Goal: Ask a question

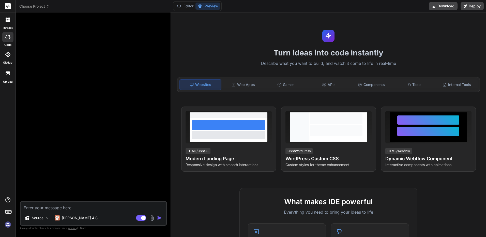
click at [7, 25] on div at bounding box center [8, 19] width 11 height 11
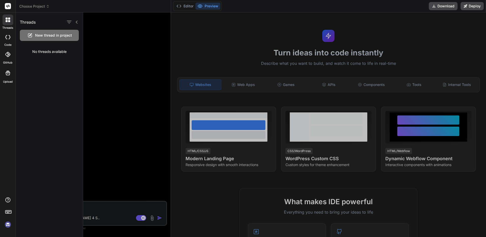
click at [39, 5] on span "Choose Project" at bounding box center [34, 6] width 30 height 5
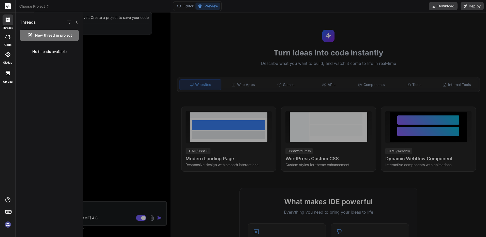
click at [150, 60] on div at bounding box center [284, 124] width 403 height 225
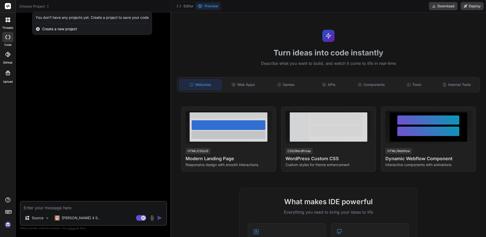
click at [32, 4] on div at bounding box center [243, 118] width 486 height 237
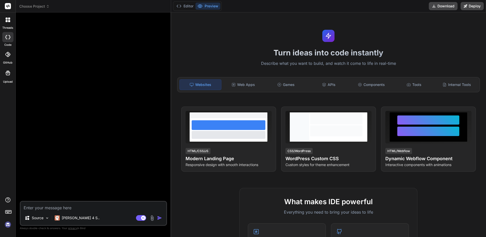
click at [40, 6] on span "Choose Project" at bounding box center [34, 6] width 30 height 5
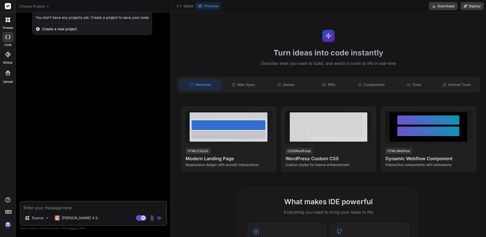
click at [49, 30] on span "Create a new project" at bounding box center [59, 28] width 35 height 5
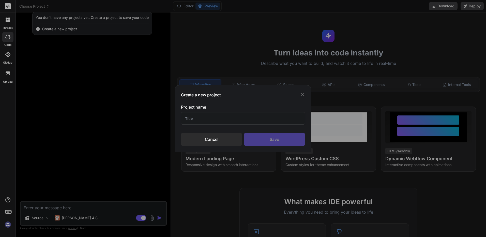
type textarea "x"
click at [245, 120] on input "text" at bounding box center [243, 118] width 124 height 12
type input "s"
type textarea "x"
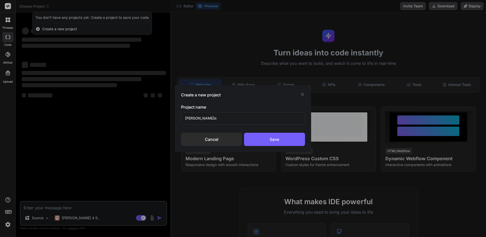
type input "ลองดู"
type textarea "x"
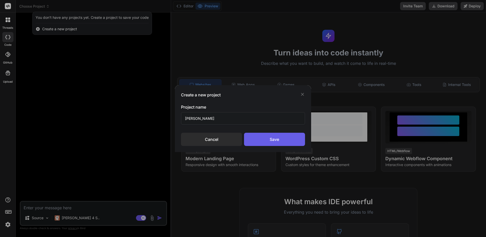
type input "ลองดู"
click at [268, 137] on div "Save" at bounding box center [274, 139] width 61 height 13
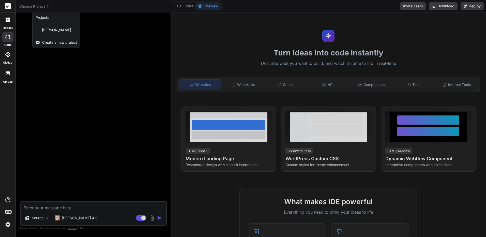
click at [51, 4] on div at bounding box center [243, 118] width 486 height 237
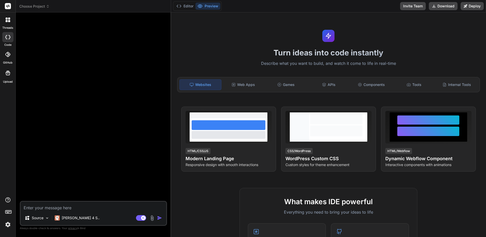
click at [47, 8] on icon at bounding box center [48, 7] width 4 height 4
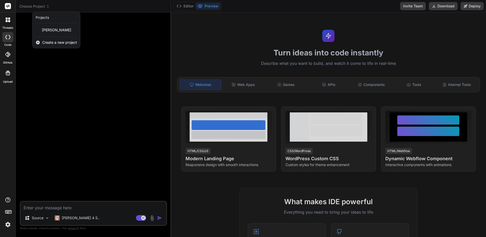
click at [124, 119] on div at bounding box center [243, 118] width 486 height 237
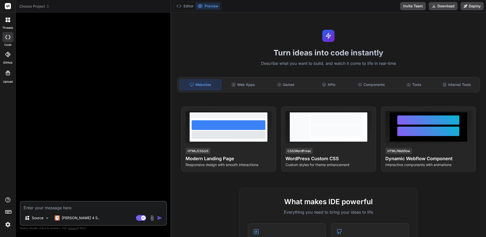
click at [86, 210] on textarea at bounding box center [94, 206] width 146 height 9
click at [249, 87] on div "Web Apps" at bounding box center [244, 84] width 42 height 11
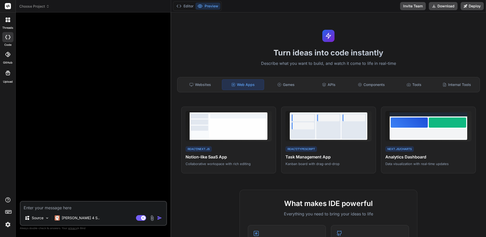
click at [106, 210] on textarea at bounding box center [94, 206] width 146 height 9
type textarea "ล"
type textarea "x"
type textarea "ลอ"
type textarea "x"
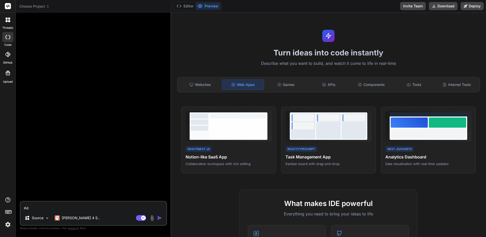
type textarea "ลอง"
type textarea "x"
type textarea "ลองท"
type textarea "x"
type textarea "ลองทำ"
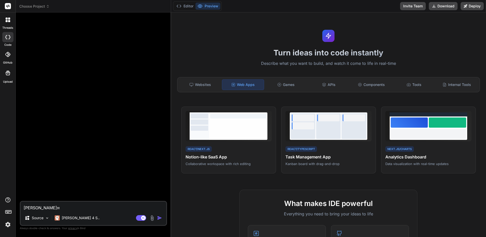
type textarea "x"
type textarea "ลองทำส"
type textarea "x"
type textarea "ลองทำสู"
type textarea "x"
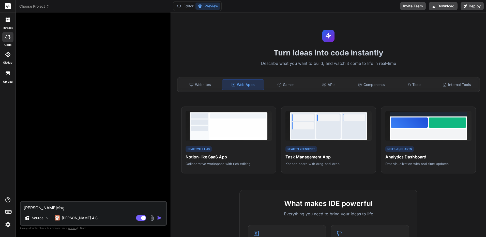
type textarea "ลองทำสูต"
type textarea "x"
type textarea "ลองทำสูตร"
type textarea "x"
type textarea "ลองทำสูตรค"
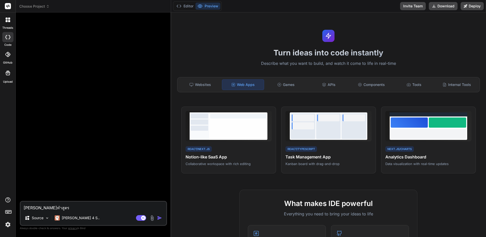
type textarea "x"
type textarea "ลองทำสูตรคำ"
type textarea "x"
type textarea "ลองทำสูตรคำน"
type textarea "x"
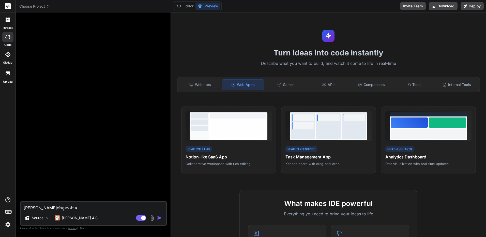
type textarea "ลองทำสูตรคำนว"
type textarea "x"
type textarea "ลองทำสูตรคำนวน"
type textarea "x"
type textarea "ลองทำสูตรคำนวน"
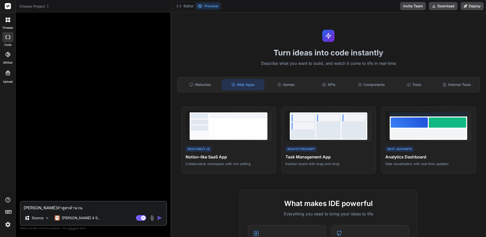
type textarea "x"
type textarea "ลองทำสูตรคำนวน ส"
type textarea "x"
type textarea "ลองทำสูตรคำนวน สล"
type textarea "x"
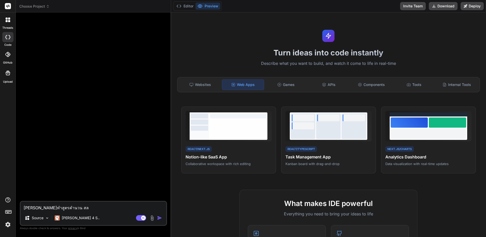
type textarea "ลองทำสูตรคำนวน สล็"
type textarea "x"
type textarea "ลองทำสูตรคำนวน สล็อ"
type textarea "x"
type textarea "ลองทำสูตรคำนวน สล็อต"
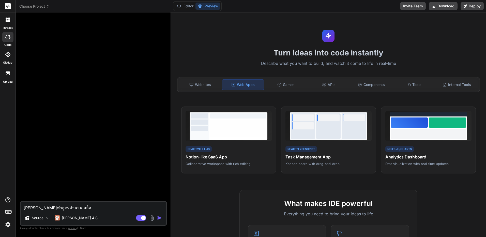
type textarea "x"
type textarea "ลองทำสูตรคำนวน สล็อตอ"
type textarea "x"
type textarea "ลองทำสูตรคำนวน สล็อตออ"
type textarea "x"
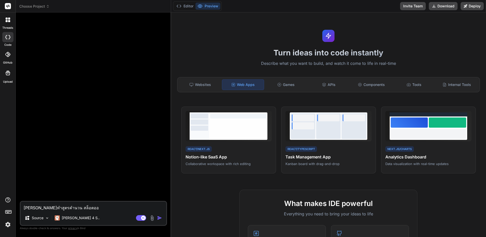
type textarea "ลองทำสูตรคำนวน สล็อตออไ"
type textarea "x"
type textarea "ลองทำสูตรคำนวน สล็อตออไล"
type textarea "x"
type textarea "ลองทำสูตรคำนวน สล็อตออไ"
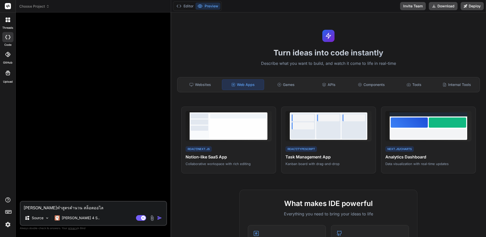
type textarea "x"
type textarea "ลองทำสูตรคำนวน สล็อตออ"
type textarea "x"
type textarea "ลองทำสูตรคำนวน สล็อตอออ"
type textarea "x"
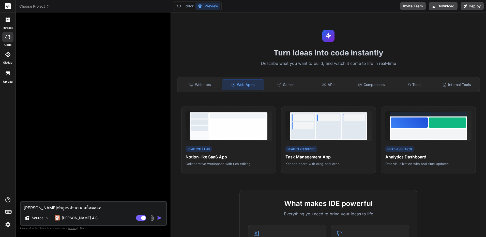
type textarea "ลองทำสูตรคำนวน สล็อตออ"
type textarea "x"
type textarea "ลองทำสูตรคำนวน สล็อตออน"
type textarea "x"
type textarea "ลองทำสูตรคำนวน สล็อตออนไ"
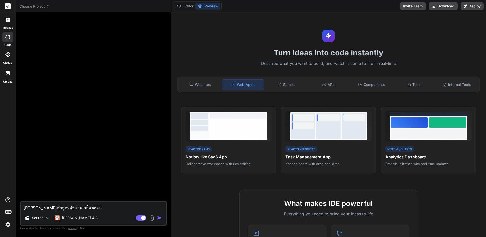
type textarea "x"
type textarea "ลองทำสูตรคำนวน สล็อตออนไล"
type textarea "x"
type textarea "ลองทำสูตรคำนวน สล็อตออนไลน"
type textarea "x"
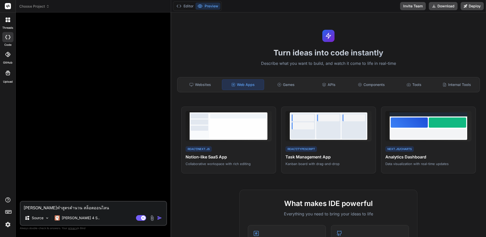
type textarea "ลองทำสูตรคำนวน สล็อตออนไลน์"
type textarea "x"
type textarea "ลองทำสูตรคำนวน สล็อตออนไลน์ไ"
type textarea "x"
type textarea "ลองทำสูตรคำนวน สล็อตออนไลน์ได"
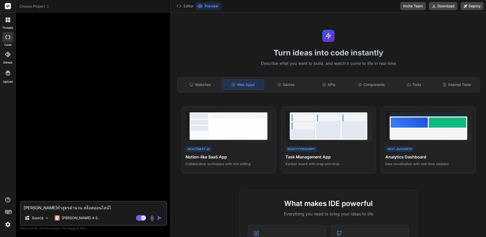
type textarea "x"
type textarea "ลองทำสูตรคำนวน สล็อตออนไลน์ได้"
type textarea "x"
type textarea "ลองทำสูตรคำนวน สล็อตออนไลน์ได้ไ"
type textarea "x"
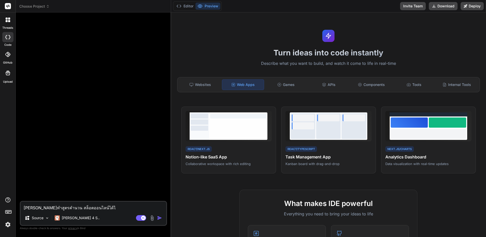
type textarea "ลองทำสูตรคำนวน สล็อตออนไลน์ได้ไห"
type textarea "x"
type textarea "ลองทำสูตรคำนวน สล็อตออนไลน์ได้ไหม"
type textarea "x"
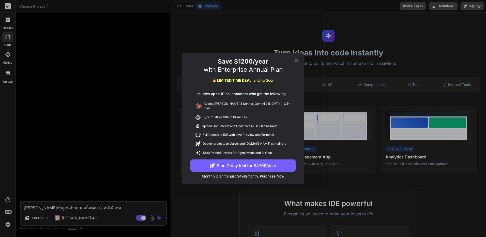
type textarea "ลองทำสูตรคำนวน สล็อตออนไลน์ได้ไหม"
click at [299, 62] on icon at bounding box center [297, 60] width 6 height 6
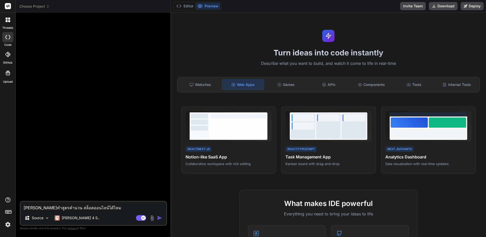
click at [147, 218] on button "Agent Mode. When this toggle is activated, AI automatically makes decisions, re…" at bounding box center [141, 218] width 12 height 6
click at [166, 219] on div "Source" at bounding box center [94, 219] width 146 height 12
click at [157, 219] on img "button" at bounding box center [159, 217] width 5 height 5
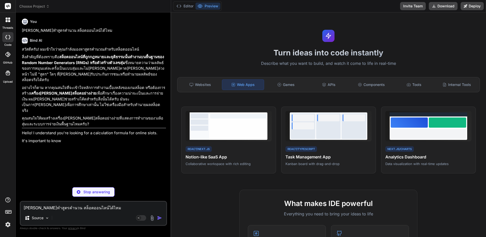
type textarea "x"
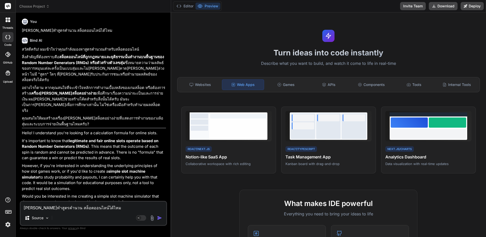
click at [104, 207] on textarea "ลองทำสูตรคำนวน สล็อตออนไลน์ได้ไหม" at bounding box center [94, 206] width 146 height 9
type textarea "แ"
type textarea "x"
type textarea "แค"
type textarea "x"
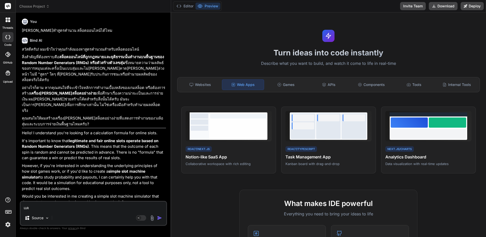
type textarea "แค่"
type textarea "x"
type textarea "แค่ท"
type textarea "x"
type textarea "แค่ทำ"
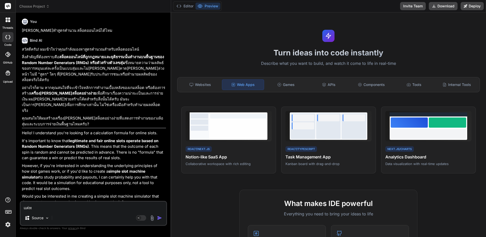
type textarea "x"
type textarea "แค่ทำเ"
type textarea "x"
type textarea "แค่ทำเพ"
type textarea "x"
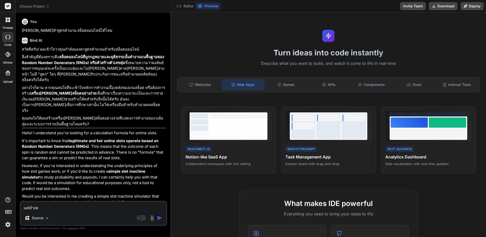
type textarea "แค่ทำเพื"
type textarea "x"
type textarea "แค่ทำเพื่"
type textarea "x"
type textarea "แค่ทำเพื่อ"
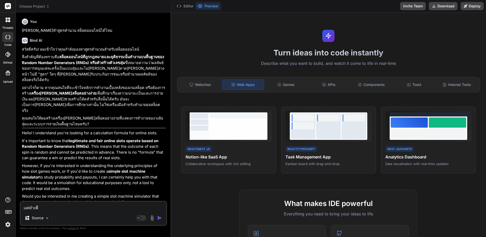
type textarea "x"
type textarea "แค่ทำเพื่อน"
type textarea "x"
type textarea "แค่ทำเพื่อนก"
type textarea "x"
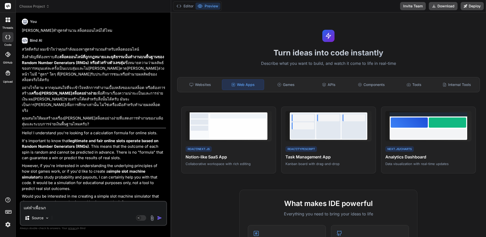
type textarea "แค่ทำเพื่อนกา"
type textarea "x"
type textarea "แค่ทำเพื่อนการ"
type textarea "x"
type textarea "แค่ทำเพื่อนการศ"
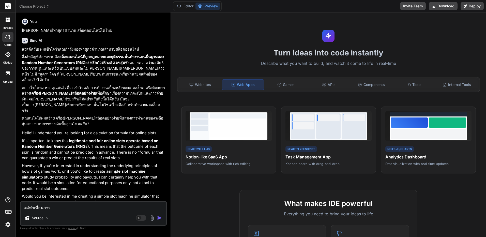
type textarea "x"
type textarea "แค่ทำเพื่อนการศึ"
type textarea "x"
type textarea "แค่ทำเพื่อนการศึก"
type textarea "x"
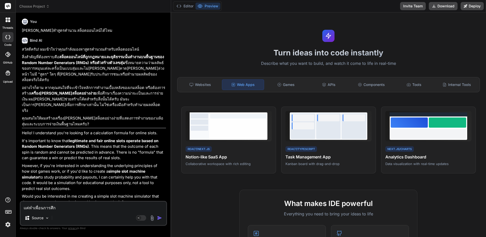
type textarea "แค่ทำเพื่อนการศึกษ"
type textarea "x"
type textarea "แค่ทำเพื่อนการศึกษา"
type textarea "x"
type textarea "แค่ทำเพื่อนการศึกษาเ"
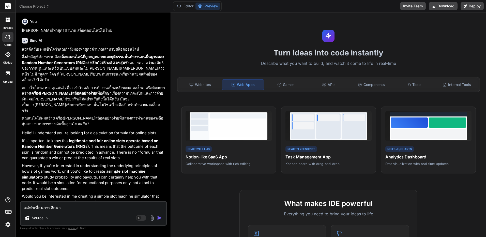
type textarea "x"
type textarea "แค่ทำเพื่อนการศึกษาเท"
type textarea "x"
type textarea "แค่ทำเพื่อนการศึกษาเท่"
type textarea "x"
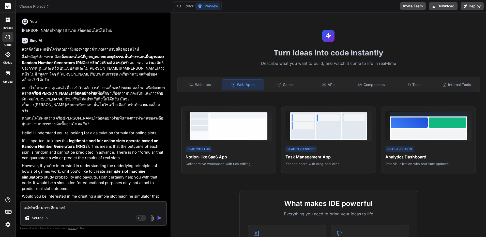
type textarea "แค่ทำเพื่อนการศึกษาเท่า"
type textarea "x"
type textarea "แค่ทำเพื่อนการศึกษาเท่าน"
type textarea "x"
type textarea "แค่ทำเพื่อนการศึกษาเท่านั"
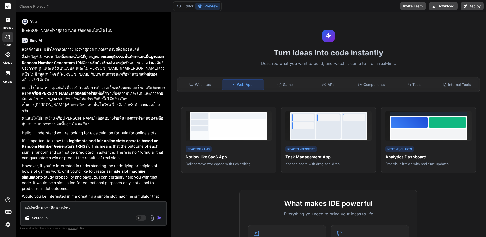
type textarea "x"
type textarea "แค่ทำเพื่อนการศึกษาเท่านั้"
type textarea "x"
type textarea "แค่ทำเพื่อนการศึกษาเท่านั้น"
type textarea "x"
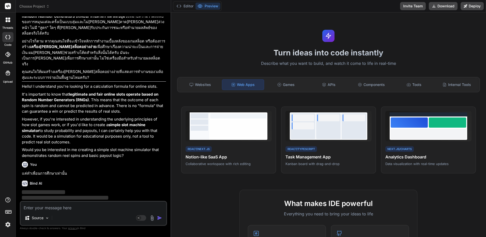
scroll to position [47, 0]
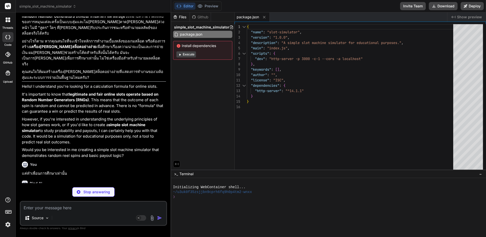
type textarea "x"
type textarea "</div> <p class="message" id="message"></p> </div> <script src="script.js"></sc…"
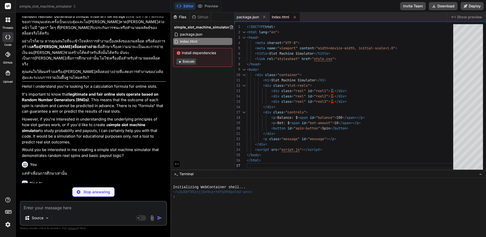
type textarea "x"
type textarea "to { transform: scale(1.05); } }"
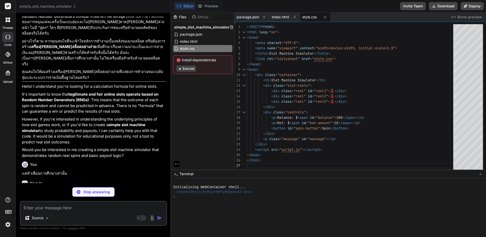
type textarea "x"
type textarea "// Initial display update updateDisplay();"
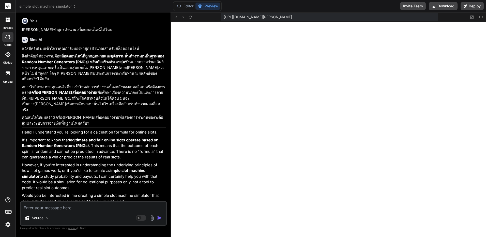
scroll to position [0, 0]
click at [11, 6] on div at bounding box center [8, 6] width 16 height 12
click at [13, 21] on div "threads" at bounding box center [8, 21] width 16 height 18
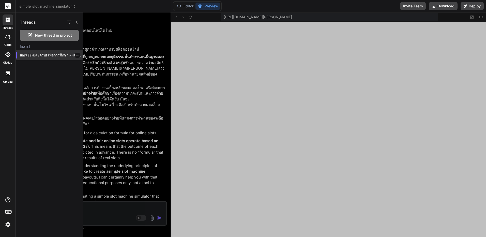
click at [76, 55] on icon "button" at bounding box center [77, 55] width 3 height 3
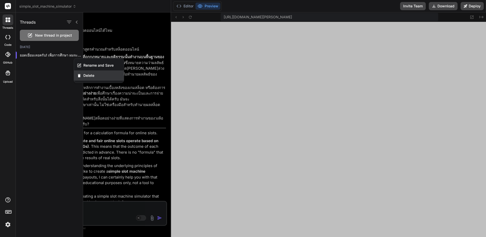
click at [109, 77] on div "Delete" at bounding box center [99, 75] width 50 height 10
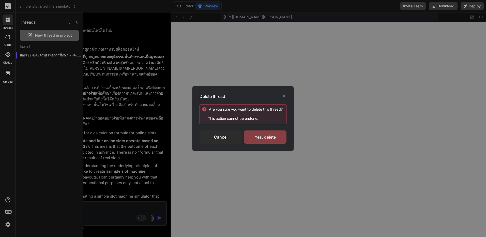
click at [279, 141] on div "Yes, delete" at bounding box center [265, 136] width 42 height 13
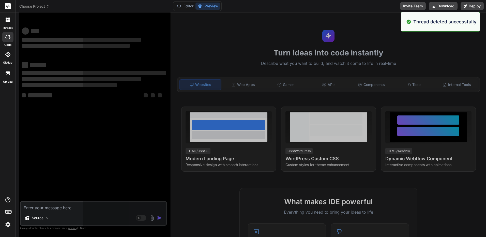
scroll to position [246, 0]
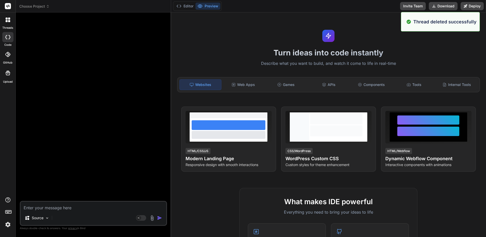
click at [45, 6] on span "Choose Project" at bounding box center [34, 6] width 30 height 5
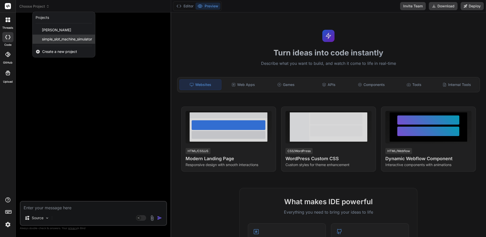
click at [67, 41] on span "simple_slot_machine_simulator" at bounding box center [67, 39] width 50 height 5
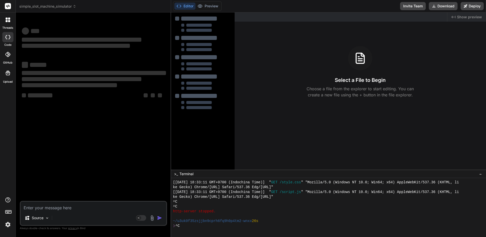
scroll to position [266, 0]
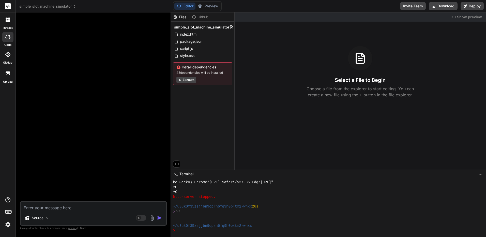
click at [75, 6] on icon at bounding box center [75, 7] width 4 height 4
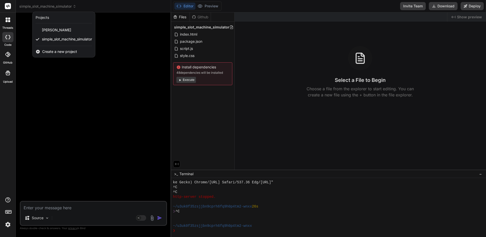
click at [213, 163] on div at bounding box center [243, 118] width 486 height 237
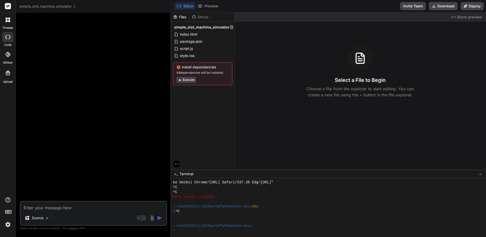
click at [204, 172] on div ">_ Terminal −" at bounding box center [328, 174] width 315 height 8
drag, startPoint x: 207, startPoint y: 168, endPoint x: 211, endPoint y: 168, distance: 3.3
click at [211, 168] on div "Files Github simple_slot_machine_simulator index.html package.json script.js st…" at bounding box center [203, 90] width 64 height 157
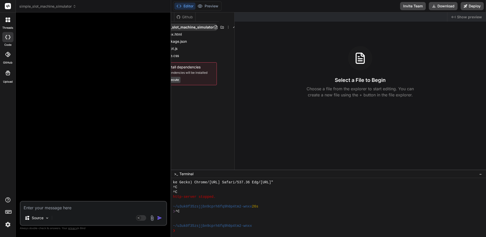
click at [226, 26] on icon at bounding box center [228, 27] width 4 height 4
click at [180, 49] on span "Delete" at bounding box center [178, 48] width 11 height 5
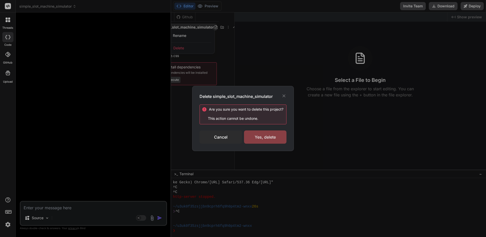
click at [259, 142] on div "Yes, delete" at bounding box center [265, 136] width 42 height 13
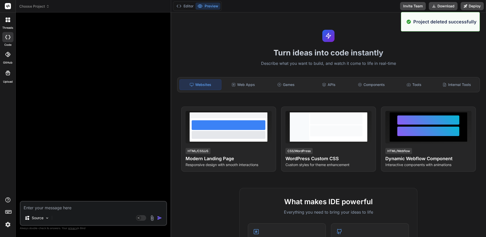
click at [45, 6] on span "Choose Project" at bounding box center [34, 6] width 30 height 5
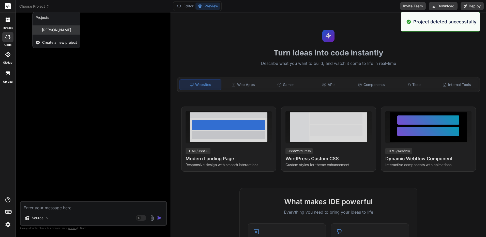
click at [54, 31] on div "ลองดู" at bounding box center [57, 29] width 48 height 9
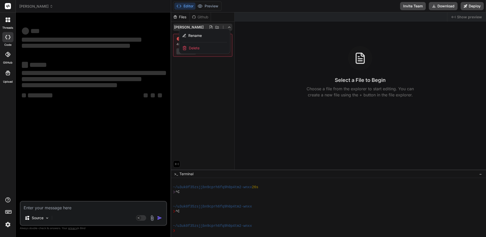
type textarea "x"
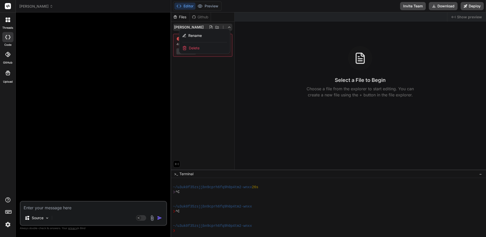
click at [202, 50] on div "Delete" at bounding box center [204, 47] width 51 height 11
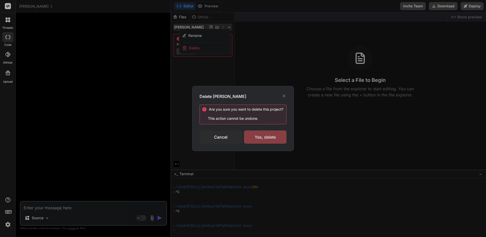
click at [269, 142] on div "Yes, delete" at bounding box center [265, 136] width 42 height 13
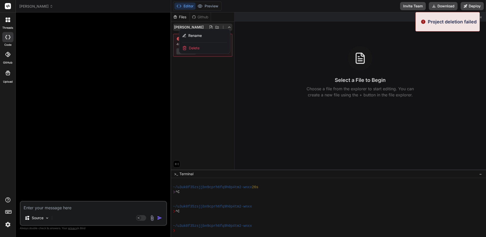
click at [203, 47] on div "Delete" at bounding box center [204, 47] width 51 height 11
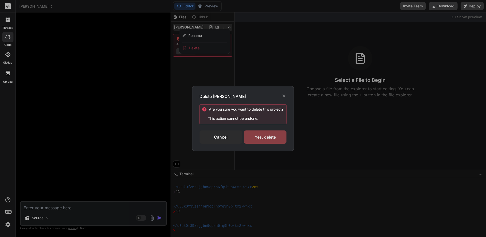
click at [274, 138] on div "Yes, delete" at bounding box center [265, 136] width 42 height 13
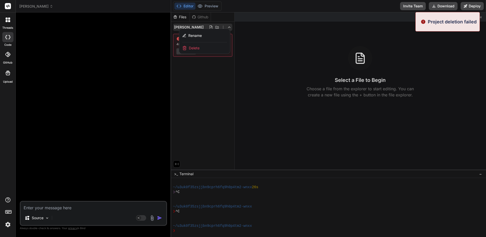
click at [360, 50] on div at bounding box center [328, 124] width 315 height 225
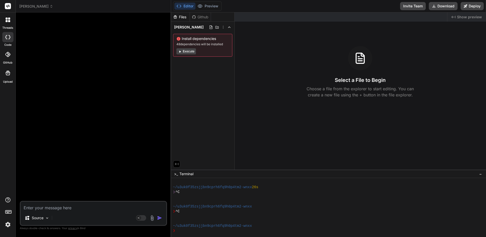
click at [93, 211] on div "Source Agent Mode. When this toggle is activated, AI automatically makes decisi…" at bounding box center [93, 213] width 147 height 25
click at [99, 208] on textarea at bounding box center [94, 206] width 146 height 9
paste textarea "ขึ้นเว็บแบบนี้ให่หน่อยสิ โดยตัวเลขที่เป็นจำนวนเงินบาท "**6,xxx,xxx บาท" ต้องรัน…"
type textarea "ขึ้นเว็บแบบนี้ให่หน่อยสิ โดยตัวเลขที่เป็นจำนวนเงินบาท "**6,xxx,xxx บาท" ต้องรัน…"
type textarea "x"
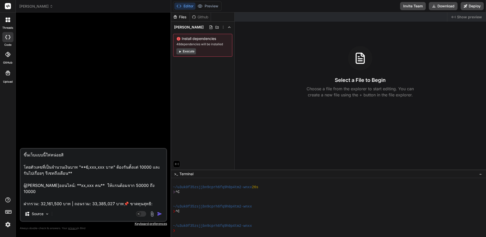
type textarea "ขึ้นเว็บแบบนี้ให่หน่อยสิ โดยตัวเลขที่เป็นจำนวนเงินบาท "**6,xxx,xxx บาท" ต้องรัน…"
click at [152, 216] on img at bounding box center [152, 214] width 6 height 6
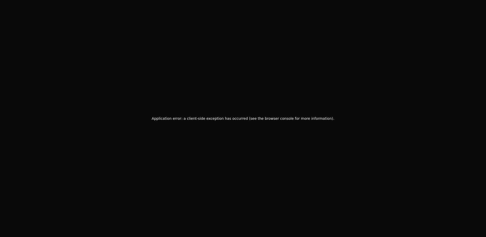
click at [178, 86] on div "Application error: a client-side exception has occurred (see the browser consol…" at bounding box center [243, 118] width 486 height 237
click at [428, 48] on div "Application error: a client-side exception has occurred (see the browser consol…" at bounding box center [243, 118] width 486 height 237
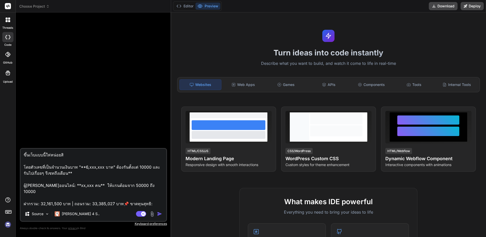
click at [151, 215] on img at bounding box center [152, 214] width 6 height 6
click at [40, 7] on span "Choose Project" at bounding box center [34, 6] width 30 height 5
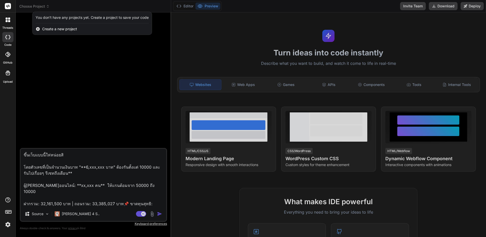
click at [1, 22] on div "threads" at bounding box center [8, 21] width 16 height 18
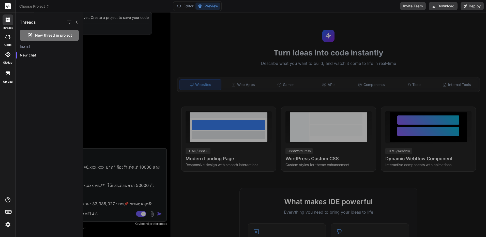
click at [11, 22] on div at bounding box center [8, 19] width 11 height 11
click at [42, 57] on p "New chat" at bounding box center [51, 55] width 63 height 5
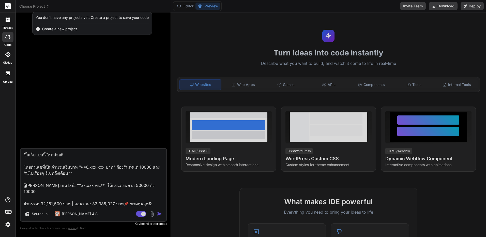
click at [107, 188] on div at bounding box center [243, 118] width 486 height 237
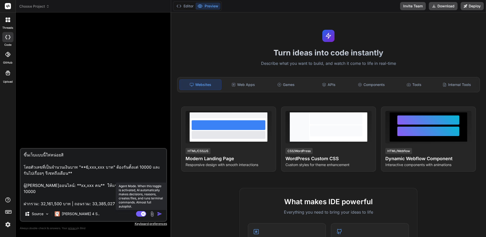
click at [144, 215] on rect at bounding box center [143, 214] width 5 height 5
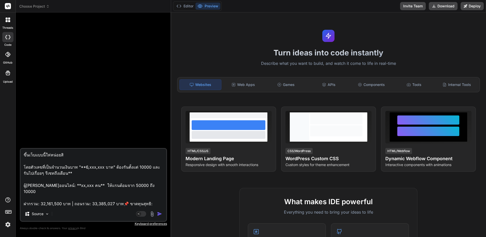
click at [153, 215] on img at bounding box center [152, 214] width 6 height 6
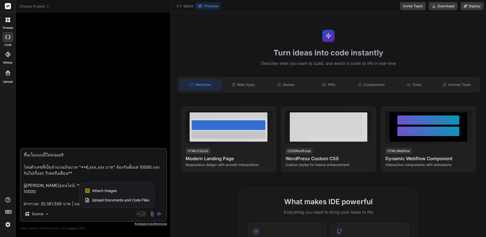
click at [122, 189] on div "Attach Images Image attachments are only supported in Claude and Gemini models." at bounding box center [117, 191] width 65 height 10
type textarea "x"
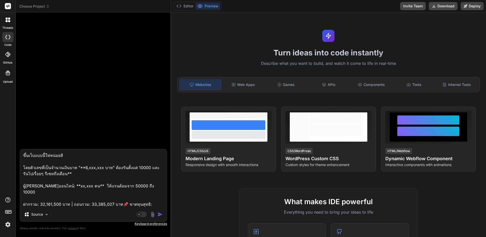
type input "C:\fakepath\preview.webp"
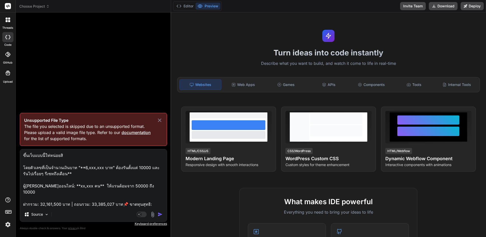
click at [155, 214] on img at bounding box center [153, 215] width 6 height 6
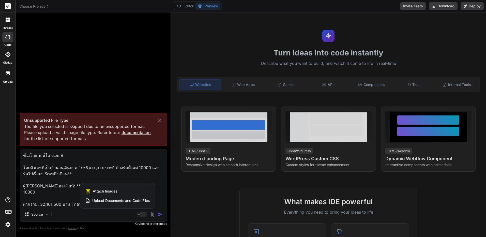
click at [151, 216] on div at bounding box center [243, 118] width 486 height 237
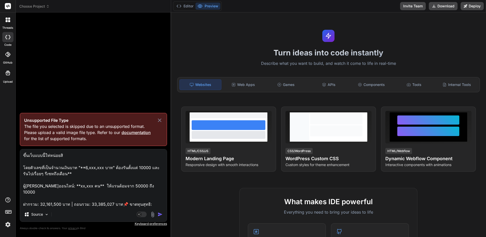
click at [151, 212] on img at bounding box center [153, 215] width 6 height 6
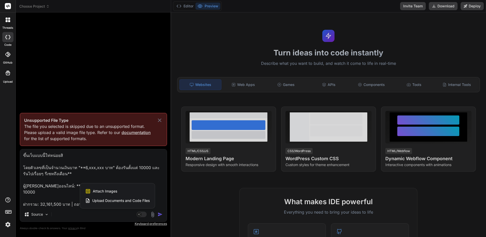
click at [123, 189] on div "Attach Images Image attachments are only supported in Claude and Gemini models." at bounding box center [117, 191] width 65 height 10
type textarea "x"
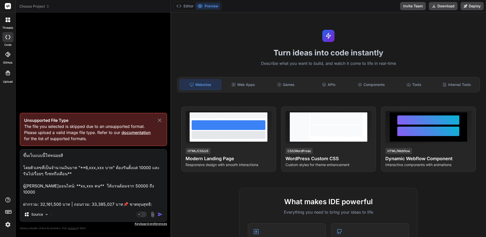
type input "C:\fakepath\Capture.JPG"
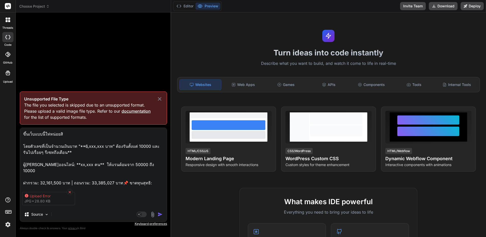
click at [71, 191] on icon at bounding box center [70, 192] width 4 height 4
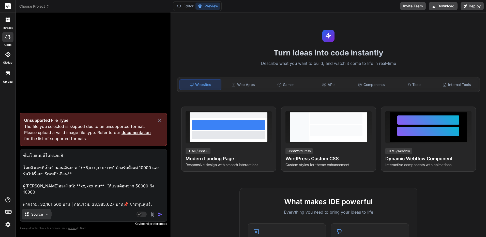
click at [46, 216] on img at bounding box center [47, 214] width 4 height 4
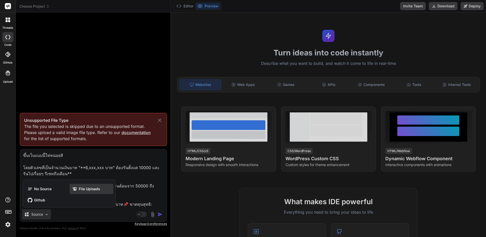
click at [91, 189] on span "File Uploads" at bounding box center [89, 188] width 21 height 5
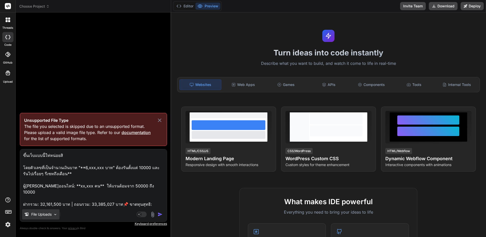
click at [53, 215] on img at bounding box center [55, 214] width 4 height 4
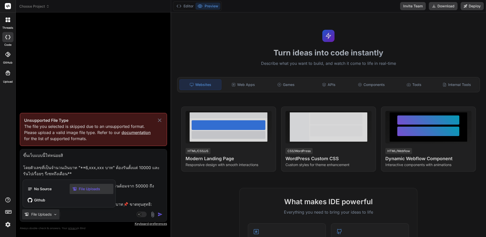
click at [83, 189] on span "File Uploads" at bounding box center [89, 188] width 21 height 5
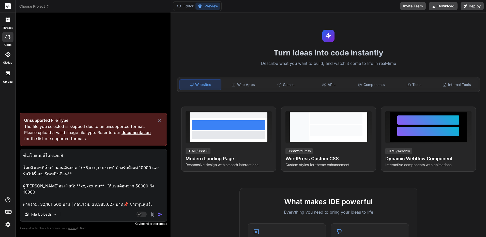
click at [10, 78] on div at bounding box center [8, 73] width 12 height 12
type textarea "x"
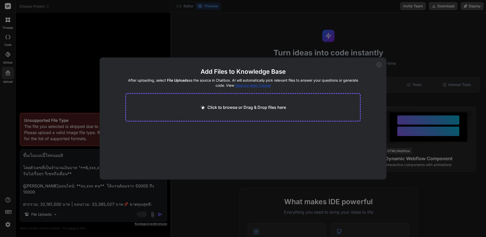
click at [225, 108] on p "Click to browse or Drag & Drop files here" at bounding box center [247, 107] width 79 height 6
type input "C:\fakepath\Capture.JPG"
click at [379, 66] on icon at bounding box center [379, 65] width 5 height 5
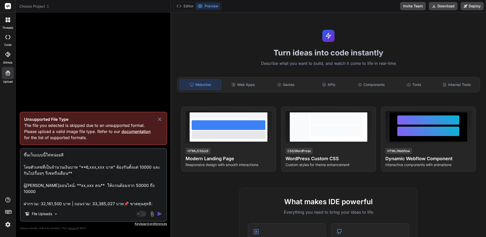
click at [154, 213] on img at bounding box center [152, 214] width 6 height 6
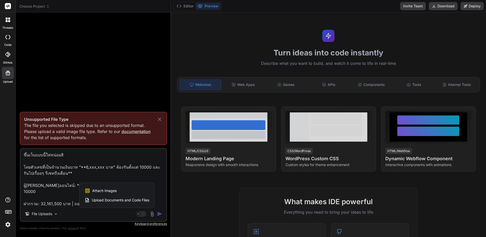
click at [128, 201] on span "Upload Documents and Code Files" at bounding box center [120, 200] width 57 height 5
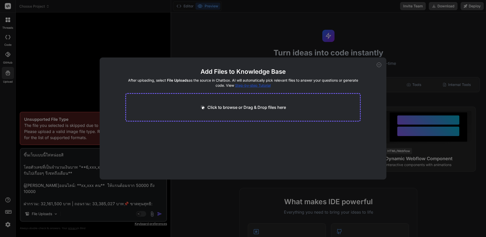
click at [378, 64] on icon at bounding box center [379, 65] width 5 height 5
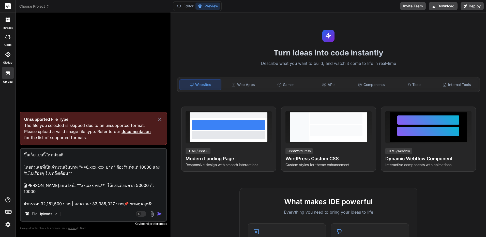
click at [154, 213] on img at bounding box center [152, 214] width 6 height 6
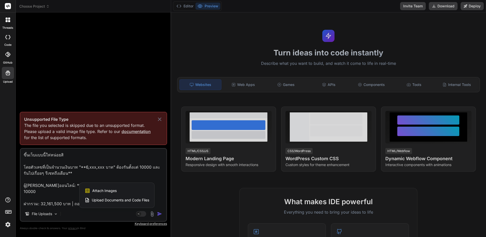
click at [136, 188] on div "Attach Images Image attachments are only supported in Claude and Gemini models." at bounding box center [117, 191] width 65 height 10
type textarea "x"
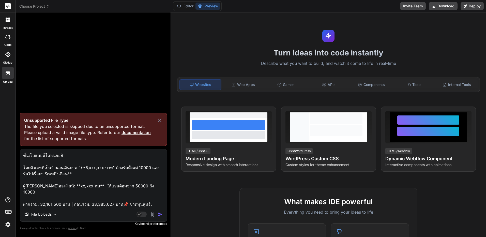
type input "C:\fakepath\Capture.jpg.JPG"
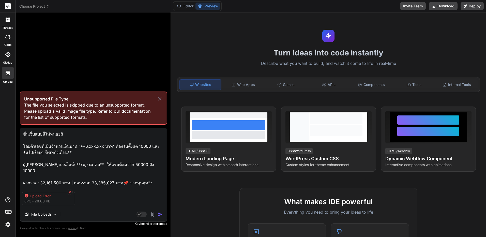
click at [69, 192] on icon at bounding box center [69, 192] width 3 height 3
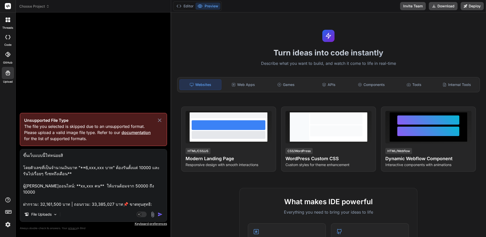
click at [155, 215] on img at bounding box center [153, 215] width 6 height 6
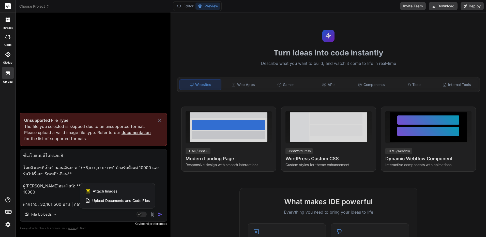
click at [118, 190] on div "Attach Images Image attachments are only supported in Claude and Gemini models." at bounding box center [117, 191] width 65 height 10
type textarea "x"
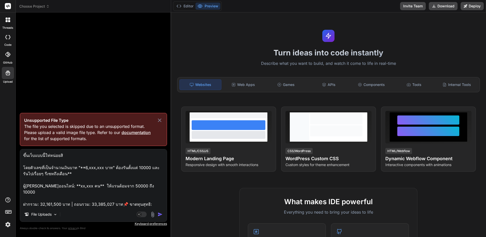
type input "C:\fakepath\Capture.JPG"
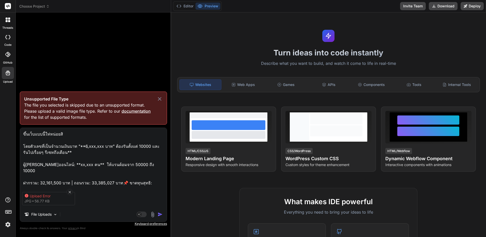
click at [47, 196] on div "Upload Error" at bounding box center [50, 196] width 41 height 5
click at [25, 195] on icon at bounding box center [27, 196] width 4 height 4
click at [27, 195] on icon at bounding box center [26, 196] width 4 height 4
click at [27, 195] on icon at bounding box center [27, 196] width 4 height 4
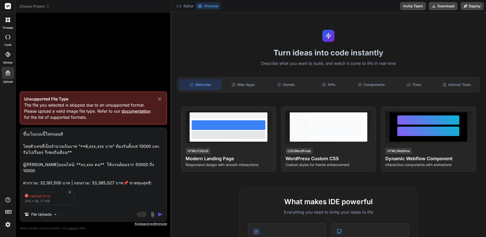
click at [159, 202] on div "Upload Error JPG 56.77 KB" at bounding box center [93, 198] width 147 height 21
click at [160, 97] on icon at bounding box center [160, 99] width 6 height 6
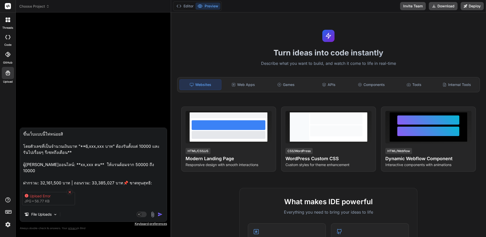
click at [71, 191] on icon at bounding box center [70, 192] width 4 height 4
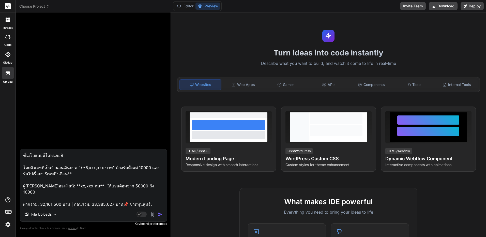
click at [8, 74] on icon at bounding box center [8, 73] width 6 height 6
type textarea "x"
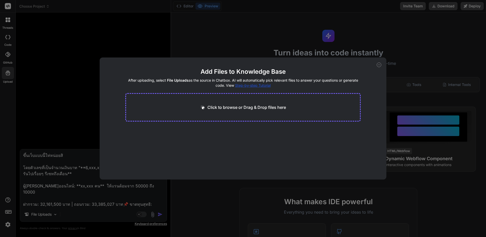
click at [230, 107] on p "Click to browse or Drag & Drop files here" at bounding box center [247, 107] width 79 height 6
type input "C:\fakepath\Capture.JPG"
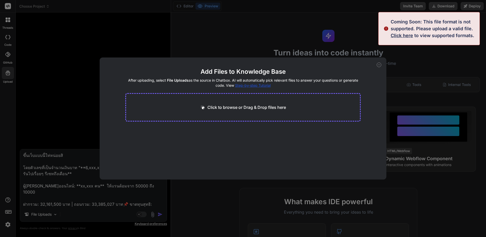
click at [402, 37] on span "Click here" at bounding box center [402, 35] width 22 height 5
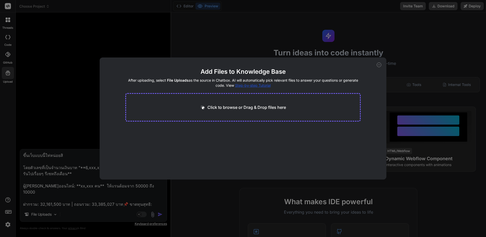
click at [225, 193] on div "Add Files to Knowledge Base After uploading, select File Uploads as the source …" at bounding box center [243, 118] width 486 height 237
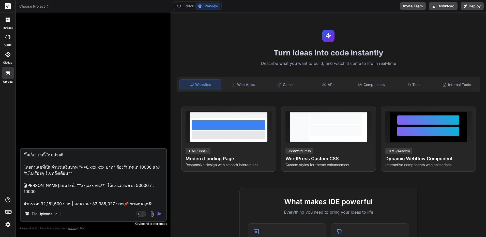
click at [153, 213] on img at bounding box center [152, 214] width 6 height 6
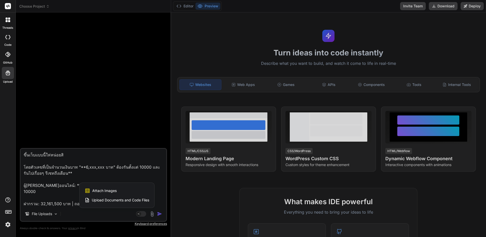
click at [109, 190] on span "Attach Images" at bounding box center [104, 190] width 24 height 5
type textarea "x"
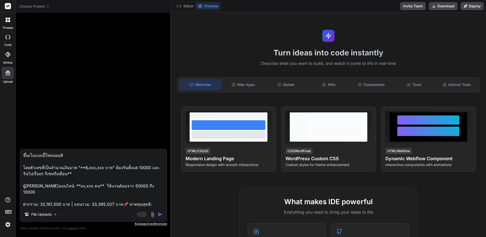
type input "C:\fakepath\Capture.MHT"
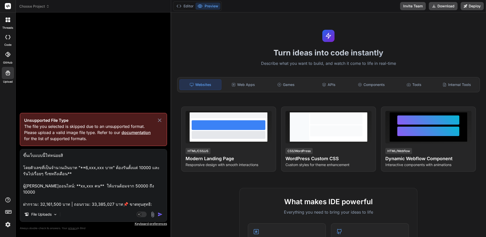
click at [158, 120] on icon at bounding box center [160, 120] width 6 height 6
type textarea "x"
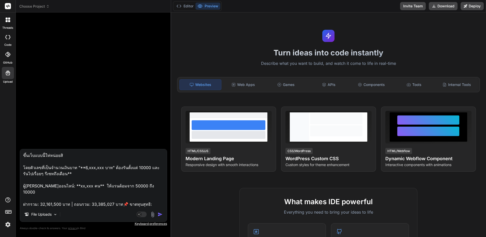
click at [129, 173] on textarea "ขึ้นเว็บแบบนี้ให่หน่อยสิ โดยตัวเลขที่เป็นจำนวนเงินบาท "**6,xxx,xxx บาท" ต้องรัน…" at bounding box center [93, 178] width 147 height 58
click at [124, 200] on textarea "ขึ้นเว็บแบบนี้ให่หน่อยสิ โดยตัวเลขที่เป็นจำนวนเงินบาท "**6,xxx,xxx บาท" ต้องรัน…" at bounding box center [93, 178] width 147 height 58
type textarea "x"
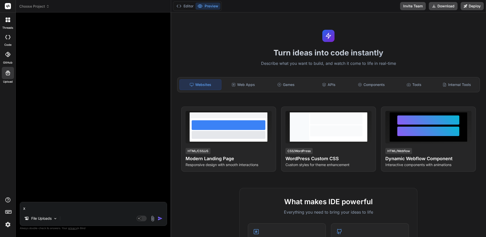
type textarea "x"
paste textarea "<!LOREMIP dolo> <sita cons="ad"> <elit> <sedd eiusmod="TEM-1"> <inci utla="etdo…"
type textarea "<!LOREMIP dolo> <sita cons="ad"> <elit> <sedd eiusmod="TEM-1"> <inci utla="etdo…"
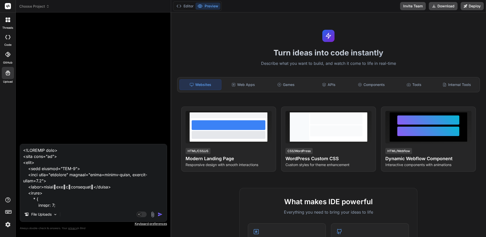
scroll to position [2613, 0]
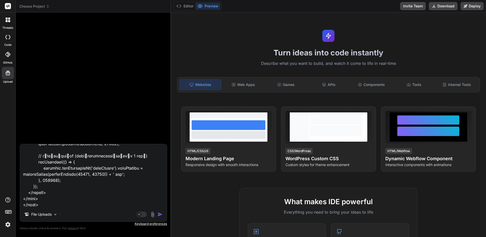
type textarea "x"
type textarea "<!LOREMIP dolo> <sita cons="ad"> <elit> <sedd eiusmod="TEM-1"> <inci utla="etdo…"
type textarea "x"
type textarea "<!LOREMIP dolo> <sita cons="ad"> <elit> <sedd eiusmod="TEM-1"> <inci utla="etdo…"
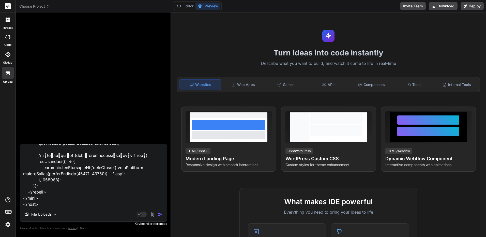
type textarea "x"
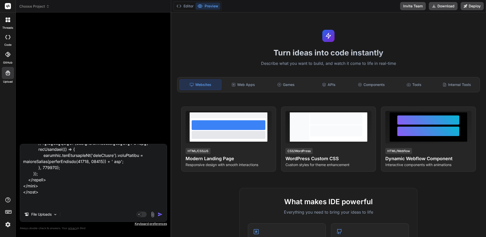
type textarea "<!LOREMIP dolo> <sita cons="ad"> <elit> <sedd eiusmod="TEM-1"> <inci utla="etdo…"
type textarea "x"
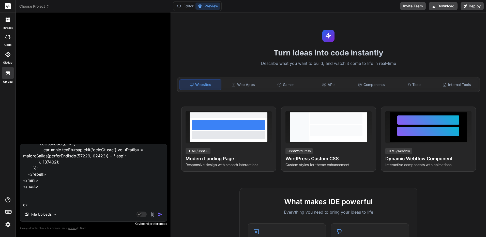
type textarea "<!LOREMIP dolo> <sita cons="ad"> <elit> <sedd eiusmod="TEM-1"> <inci utla="etdo…"
type textarea "x"
type textarea "<!LOREMIP dolo> <sita cons="ad"> <elit> <sedd eiusmod="TEM-1"> <inci utla="etdo…"
type textarea "x"
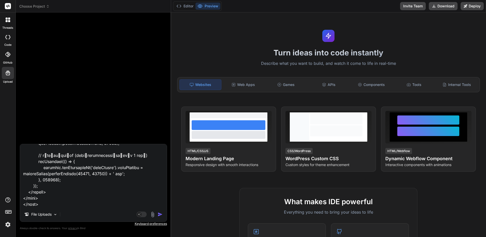
type textarea "<!LOREMIP dolo> <sita cons="ad"> <elit> <sedd eiusmod="TEM-1"> <inci utla="etdo…"
type textarea "x"
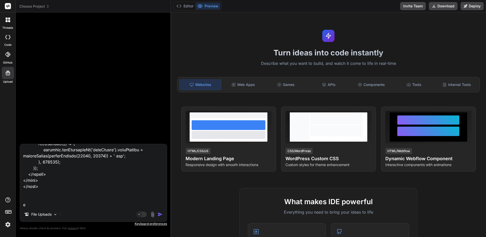
type textarea "<!LOREMIP dolo> <sita cons="ad"> <elit> <sedd eiusmod="TEM-1"> <inci utla="etdo…"
type textarea "x"
type textarea "<!LOREMIP dolo> <sita cons="ad"> <elit> <sedd eiusmod="TEM-1"> <inci utla="etdo…"
type textarea "x"
type textarea "<!LOREMIP dolo> <sita cons="ad"> <elit> <sedd eiusmod="TEM-1"> <inci utla="etdo…"
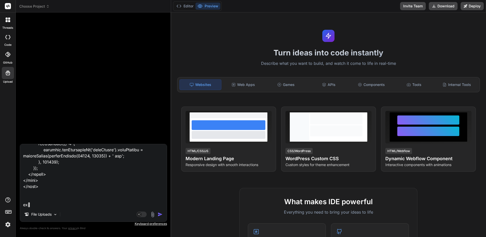
type textarea "x"
type textarea "<!LOREMIP dolo> <sita cons="ad"> <elit> <sedd eiusmod="TEM-1"> <inci utla="etdo…"
type textarea "x"
type textarea "<!LOREMIP dolo> <sita cons="ad"> <elit> <sedd eiusmod="TEM-1"> <inci utla="etdo…"
type textarea "x"
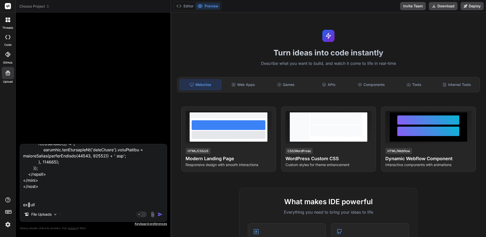
type textarea "<!LOREMIP dolo> <sita cons="ad"> <elit> <sedd eiusmod="TEM-1"> <inci utla="etdo…"
type textarea "x"
type textarea "<!LOREMIP dolo> <sita cons="ad"> <elit> <sedd eiusmod="TEM-1"> <inci utla="etdo…"
type textarea "x"
type textarea "<!LOREMIP dolo> <sita cons="ad"> <elit> <sedd eiusmod="TEM-1"> <inci utla="etdo…"
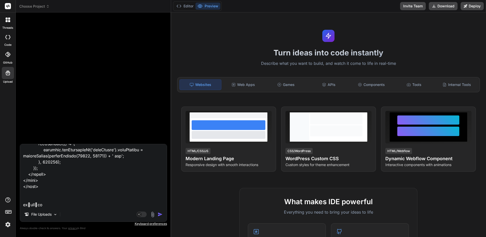
type textarea "x"
type textarea "<!LOREMIP dolo> <sita cons="ad"> <elit> <sedd eiusmod="TEM-1"> <inci utla="etdo…"
type textarea "x"
type textarea "<!LOREMIP dolo> <sita cons="ad"> <elit> <sedd eiusmod="TEM-1"> <inci utla="etdo…"
type textarea "x"
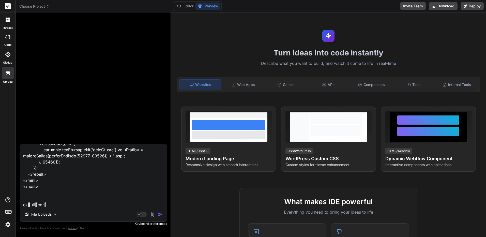
type textarea "<!LOREMIP dolo> <sita cons="ad"> <elit> <sedd eiusmod="TEM-1"> <inci utla="etdo…"
type textarea "x"
type textarea "<!LOREMIP dolo> <sita cons="ad"> <elit> <sedd eiusmod="TEM-1"> <inci utla="etdo…"
type textarea "x"
type textarea "<!LOREMIP dolo> <sita cons="ad"> <elit> <sedd eiusmod="TEM-1"> <inci utla="etdo…"
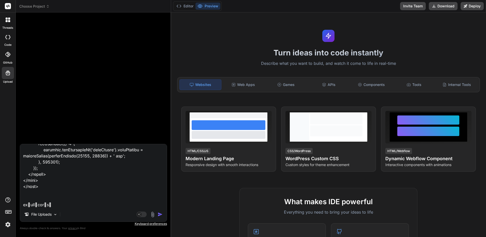
type textarea "x"
type textarea "<!LOREMIP dolo> <sita cons="ad"> <elit> <sedd eiusmod="TEM-1"> <inci utla="etdo…"
type textarea "x"
type textarea "<!LOREMIP dolo> <sita cons="ad"> <elit> <sedd eiusmod="TEM-1"> <inci utla="etdo…"
type textarea "x"
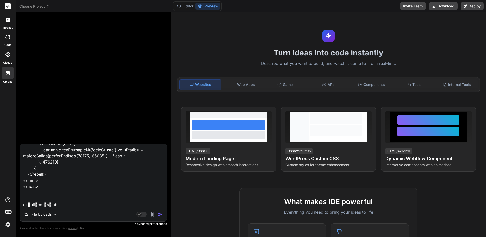
type textarea "<!LOREMIP dolo> <sita cons="ad"> <elit> <sedd eiusmod="TEM-1"> <inci utla="etdo…"
type textarea "x"
type textarea "<!LOREMIP dolo> <sita cons="ad"> <elit> <sedd eiusmod="TEM-1"> <inci utla="etdo…"
type textarea "x"
type textarea "<!LOREMIP dolo> <sita cons="ad"> <elit> <sedd eiusmod="TEM-1"> <inci utla="etdo…"
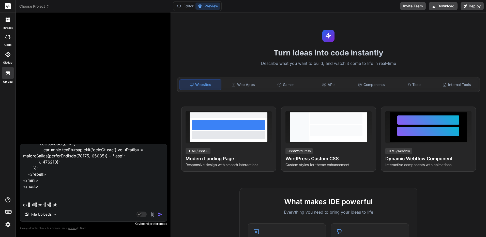
type textarea "x"
type textarea "<!LOREMIP dolo> <sita cons="ad"> <elit> <sedd eiusmod="TEM-1"> <inci utla="etdo…"
type textarea "x"
type textarea "<!LOREMIP dolo> <sita cons="ad"> <elit> <sedd eiusmod="TEM-1"> <inci utla="etdo…"
type textarea "x"
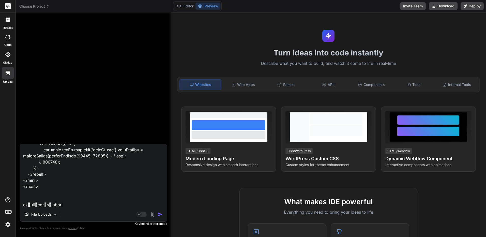
type textarea "<!LOREMIP dolo> <sita cons="ad"> <elit> <sedd eiusmod="TEM-1"> <inci utla="etdo…"
type textarea "x"
type textarea "<!LOREMIP dolo> <sita cons="ad"> <elit> <sedd eiusmod="TEM-1"> <inci utla="etdo…"
type textarea "x"
type textarea "<!LOREMIP dolo> <sita cons="ad"> <elit> <sedd eiusmod="TEM-1"> <inci utla="etdo…"
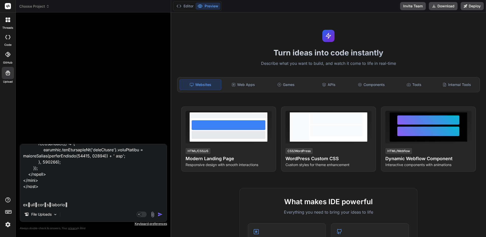
type textarea "x"
type textarea "<!LOREMIP dolo> <sita cons="ad"> <elit> <sedd eiusmod="TEM-1"> <inci utla="etdo…"
type textarea "x"
type textarea "<!LOREMIP dolo> <sita cons="ad"> <elit> <sedd eiusmod="TEM-1"> <inci utla="etdo…"
type textarea "x"
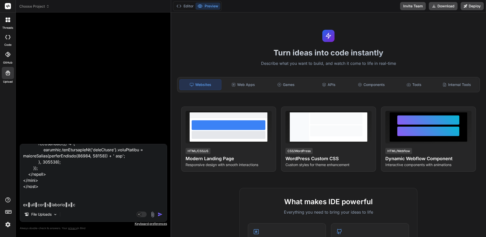
type textarea "<!LOREMIP dolo> <sita cons="ad"> <elit> <sedd eiusmod="TEM-1"> <inci utla="etdo…"
type textarea "x"
type textarea "<!LOREMIP dolo> <sita cons="ad"> <elit> <sedd eiusmod="TEM-1"> <inci utla="etdo…"
type textarea "x"
type textarea "<!LOREMIP dolo> <sita cons="ad"> <elit> <sedd eiusmod="TEM-1"> <inci utla="etdo…"
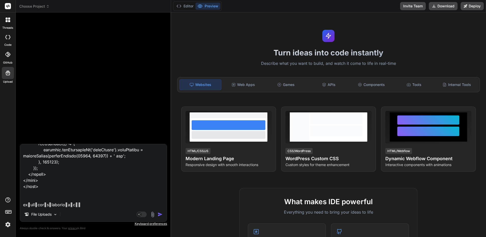
type textarea "x"
type textarea "<!LOREMIP dolo> <sita cons="ad"> <elit> <sedd eiusmod="TEM-1"> <inci utla="etdo…"
click at [250, 87] on div "Web Apps" at bounding box center [244, 84] width 42 height 11
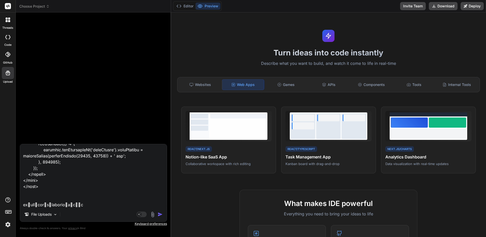
click at [160, 213] on img "button" at bounding box center [160, 214] width 5 height 5
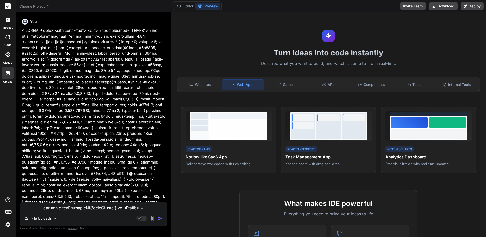
scroll to position [0, 0]
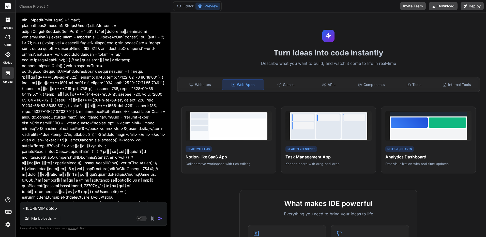
drag, startPoint x: 127, startPoint y: 80, endPoint x: 134, endPoint y: 170, distance: 90.6
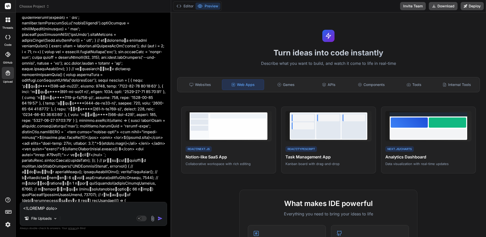
scroll to position [554, 0]
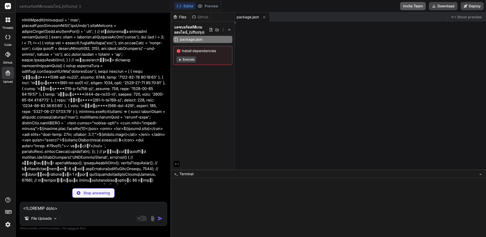
type textarea "x"
type textarea "y> </html>"
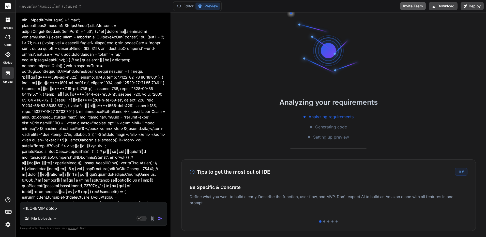
type textarea "x"
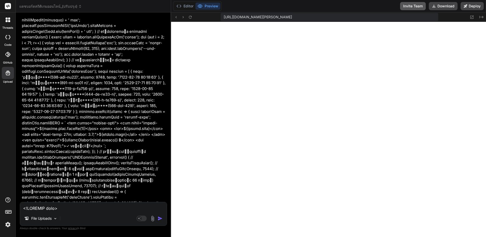
type textarea "createPlayersList(); // Recreate player list to reset animation }, 120000); });…"
click at [8, 24] on div at bounding box center [8, 19] width 11 height 11
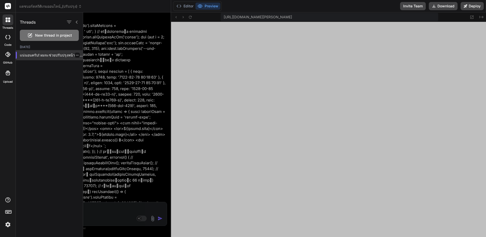
click at [75, 55] on div at bounding box center [77, 55] width 5 height 5
click at [76, 53] on div at bounding box center [77, 55] width 5 height 5
click at [76, 56] on icon "button" at bounding box center [77, 55] width 3 height 3
click at [76, 57] on div at bounding box center [77, 55] width 5 height 5
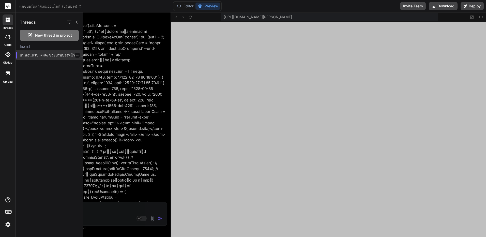
click at [77, 55] on div at bounding box center [77, 55] width 5 height 5
click at [76, 54] on icon "button" at bounding box center [77, 55] width 3 height 3
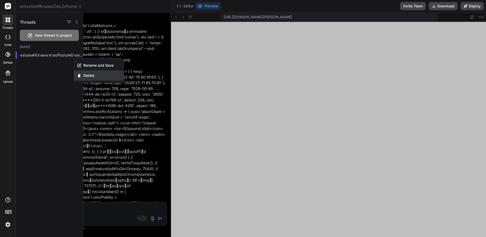
click at [85, 75] on span "Delete" at bounding box center [88, 75] width 11 height 5
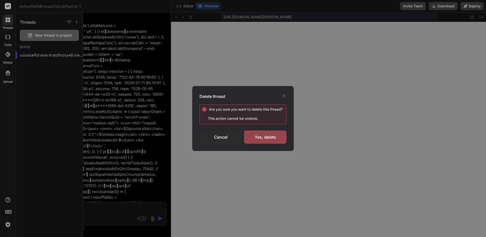
click at [282, 129] on div "Are you sure you want to delete this thread ? This action cannot be undone. Can…" at bounding box center [243, 124] width 87 height 39
click at [275, 138] on div "Yes, delete" at bounding box center [265, 136] width 42 height 13
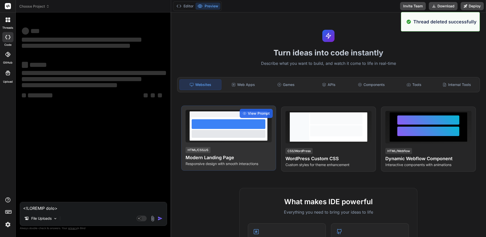
scroll to position [227, 0]
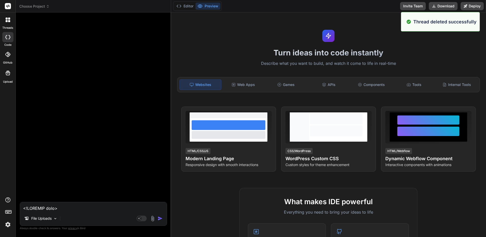
click at [9, 55] on icon at bounding box center [7, 54] width 5 height 5
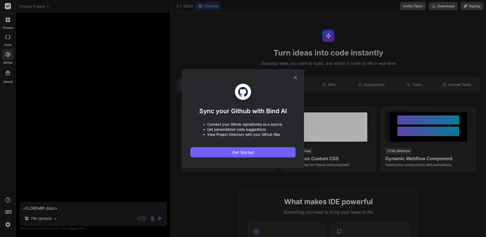
click at [294, 78] on icon at bounding box center [296, 78] width 6 height 6
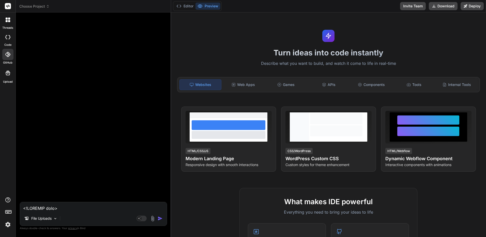
click at [4, 74] on div at bounding box center [8, 73] width 12 height 12
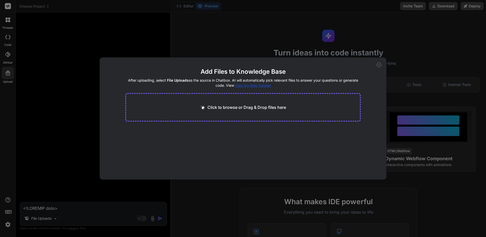
click at [381, 64] on icon at bounding box center [379, 65] width 5 height 5
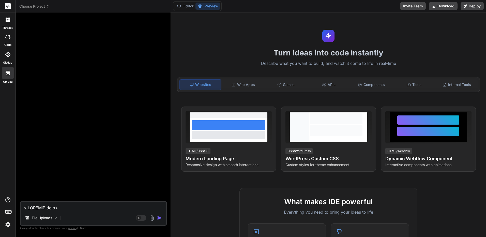
click at [4, 20] on div at bounding box center [8, 19] width 11 height 11
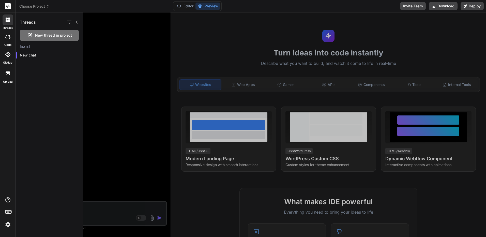
click at [50, 6] on div "Choose Project" at bounding box center [93, 6] width 148 height 5
click at [48, 7] on icon at bounding box center [48, 7] width 2 height 1
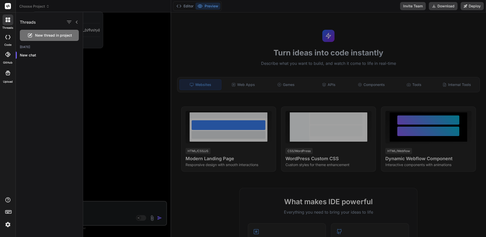
click at [90, 29] on div at bounding box center [284, 124] width 403 height 225
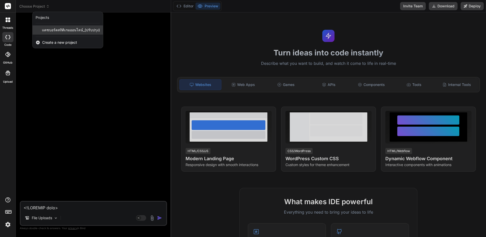
click at [91, 30] on span "แดชบอร์ดสถิติเกมออนไลน์_(ปรับปรุง)" at bounding box center [71, 29] width 58 height 5
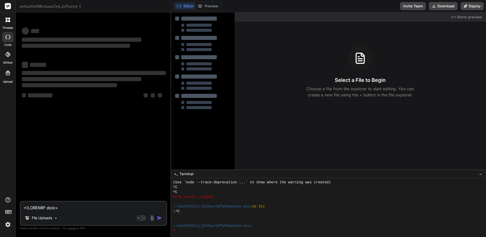
scroll to position [246, 0]
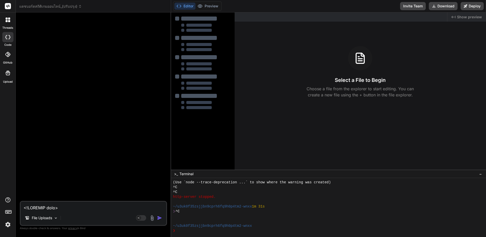
type textarea "x"
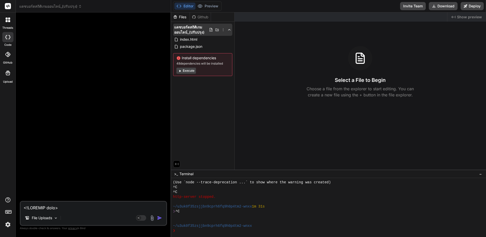
click at [224, 29] on icon at bounding box center [223, 30] width 4 height 4
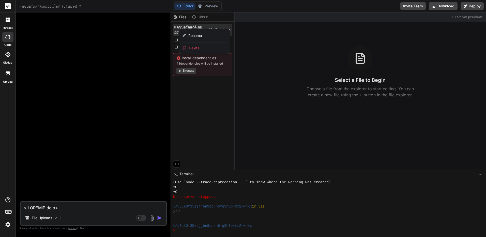
click at [214, 51] on div "Delete" at bounding box center [204, 47] width 51 height 11
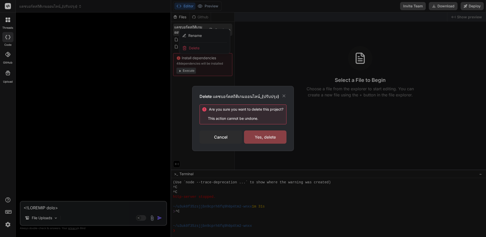
click at [266, 135] on div "Yes, delete" at bounding box center [265, 136] width 42 height 13
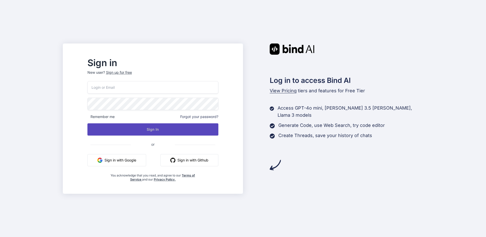
type input "[EMAIL_ADDRESS][DOMAIN_NAME]"
click at [176, 129] on button "Sign In" at bounding box center [152, 129] width 131 height 12
click at [163, 131] on button "Sign In" at bounding box center [152, 129] width 131 height 12
